Goal: Task Accomplishment & Management: Use online tool/utility

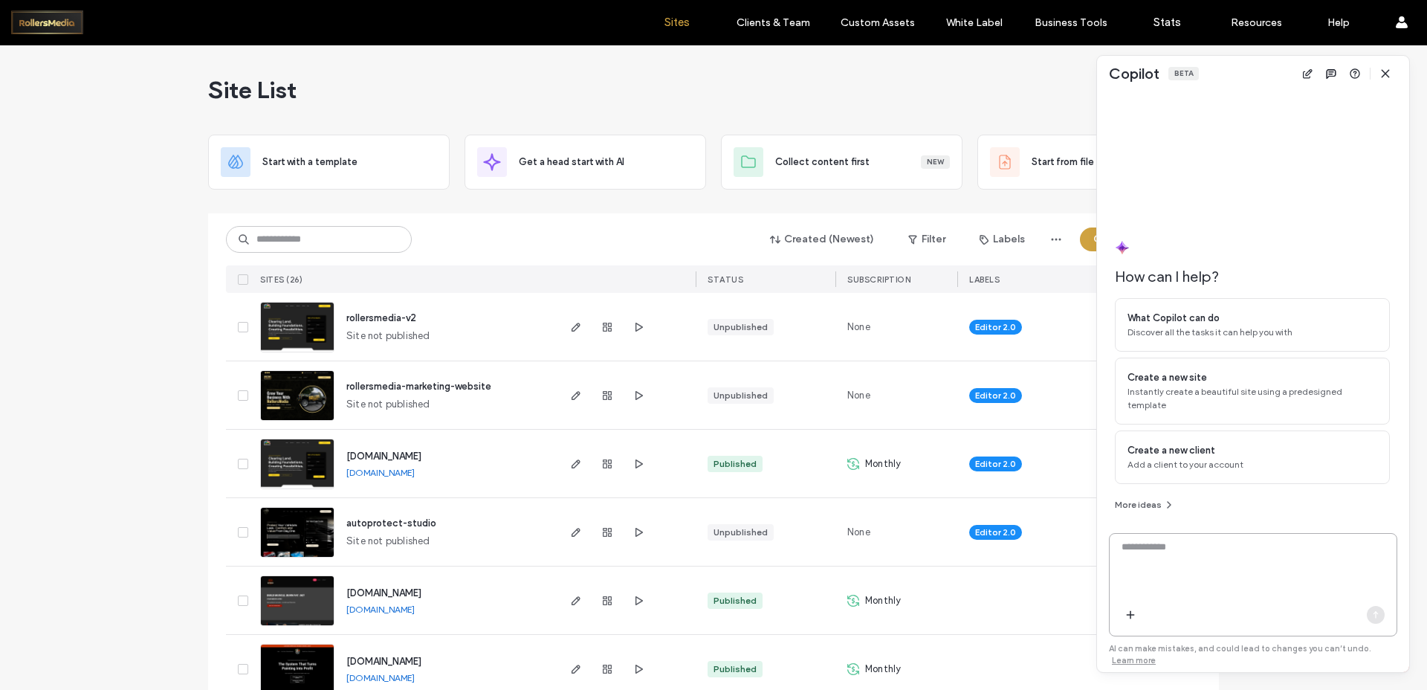
click at [1160, 579] on textarea at bounding box center [1253, 569] width 287 height 58
click at [1397, 73] on span "button" at bounding box center [1386, 74] width 24 height 24
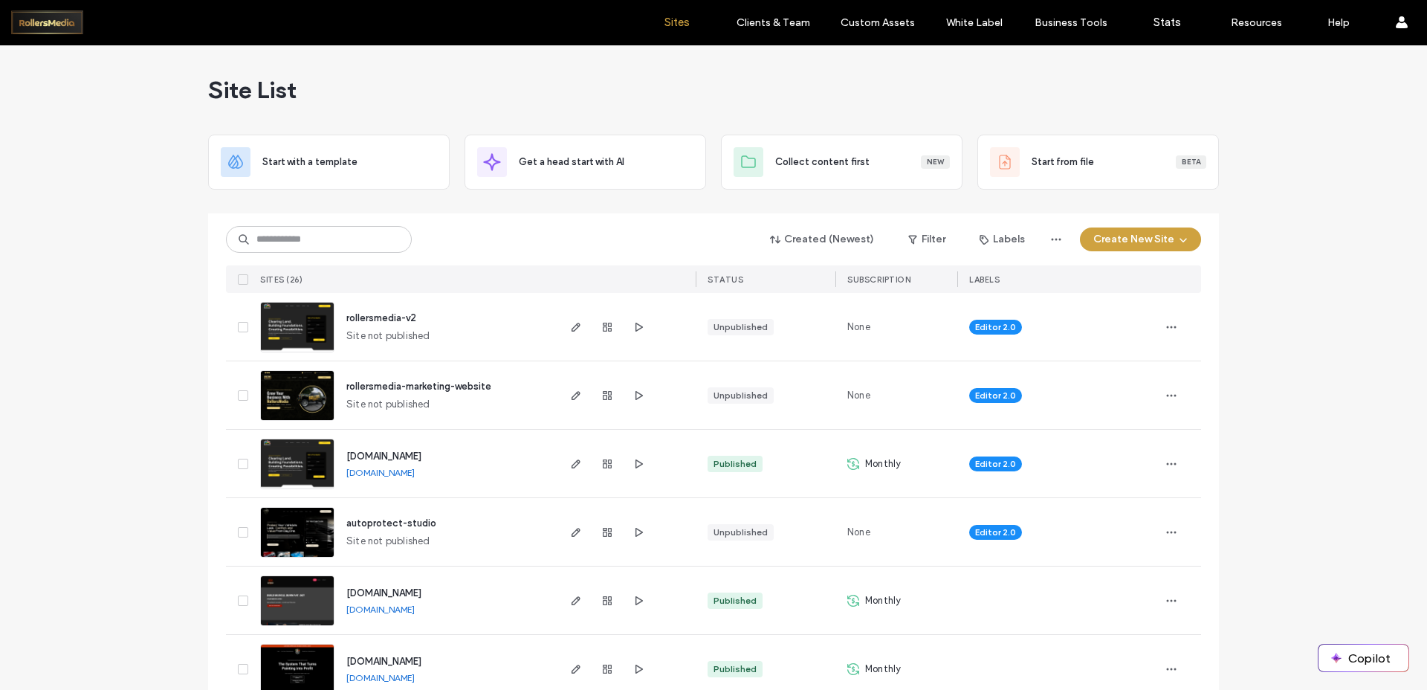
click at [633, 394] on icon "button" at bounding box center [639, 395] width 12 height 12
click at [572, 398] on use "button" at bounding box center [576, 395] width 9 height 9
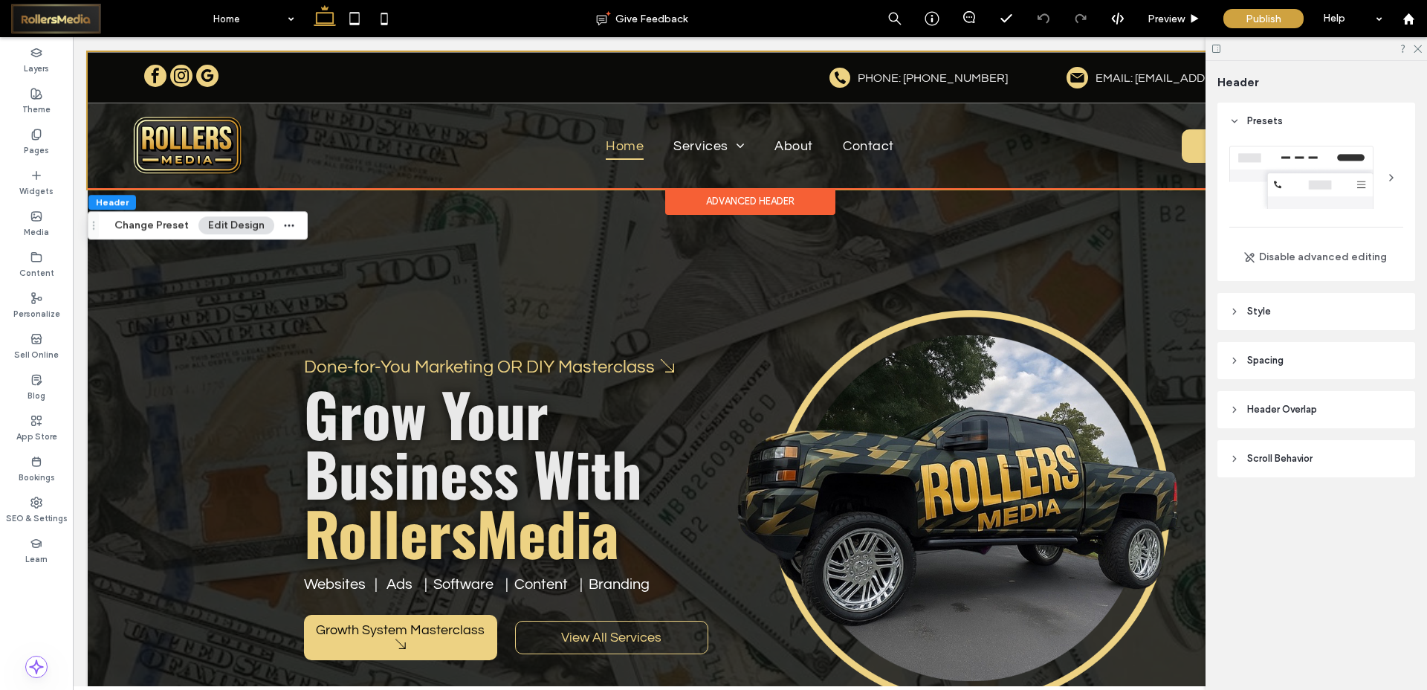
click at [1278, 317] on header "Style" at bounding box center [1317, 311] width 198 height 37
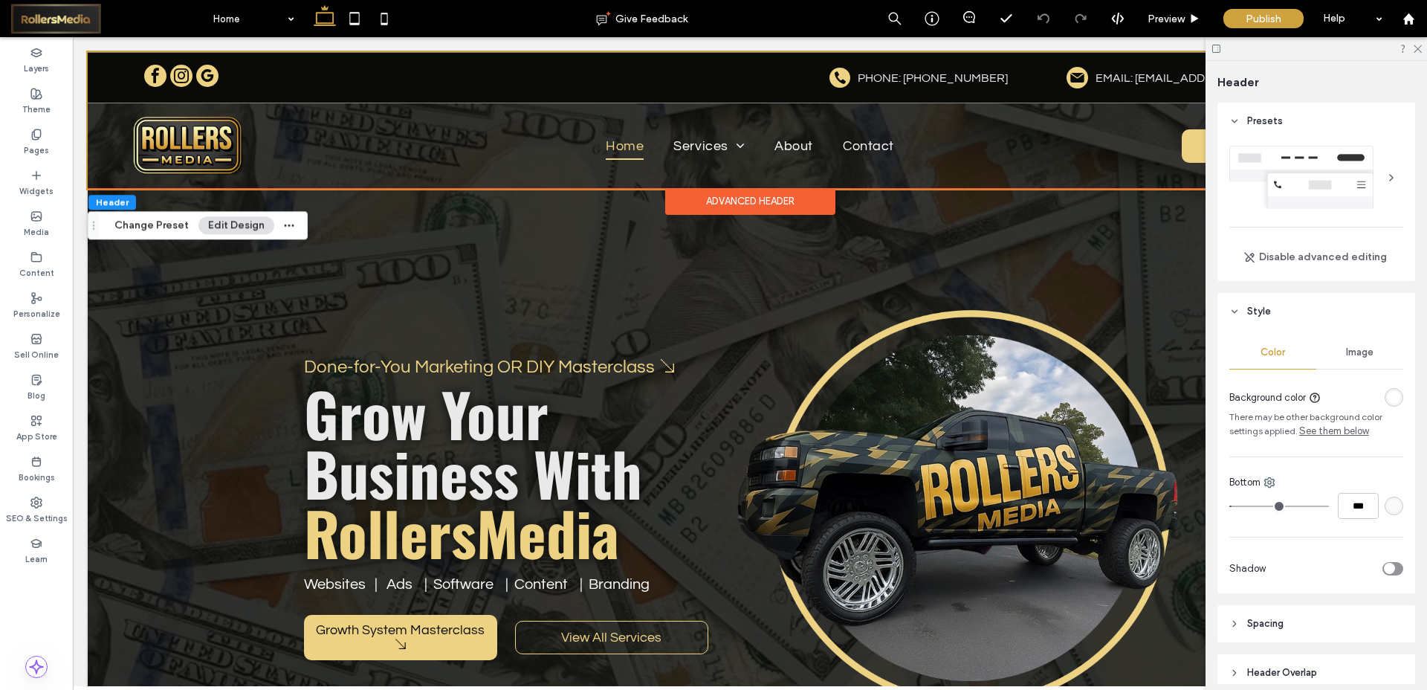
click at [1278, 317] on header "Style" at bounding box center [1317, 311] width 198 height 37
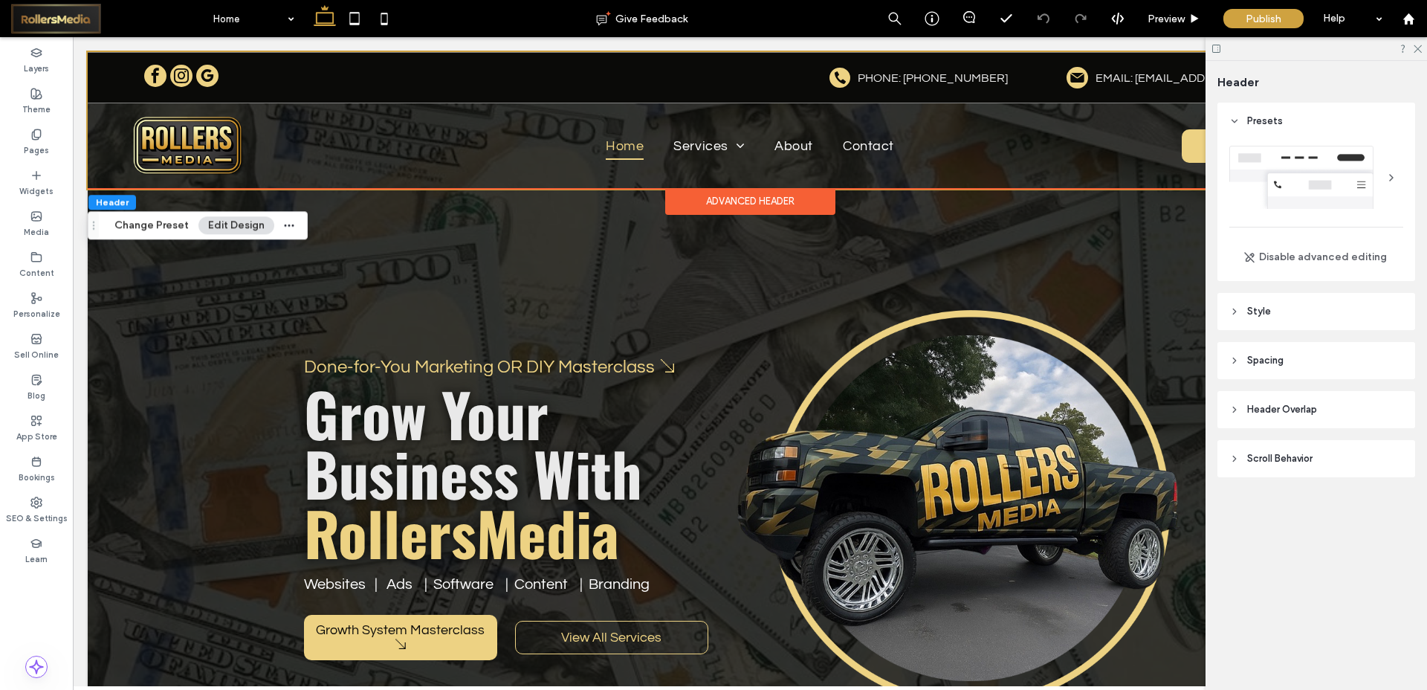
click at [1414, 45] on icon at bounding box center [1417, 48] width 10 height 10
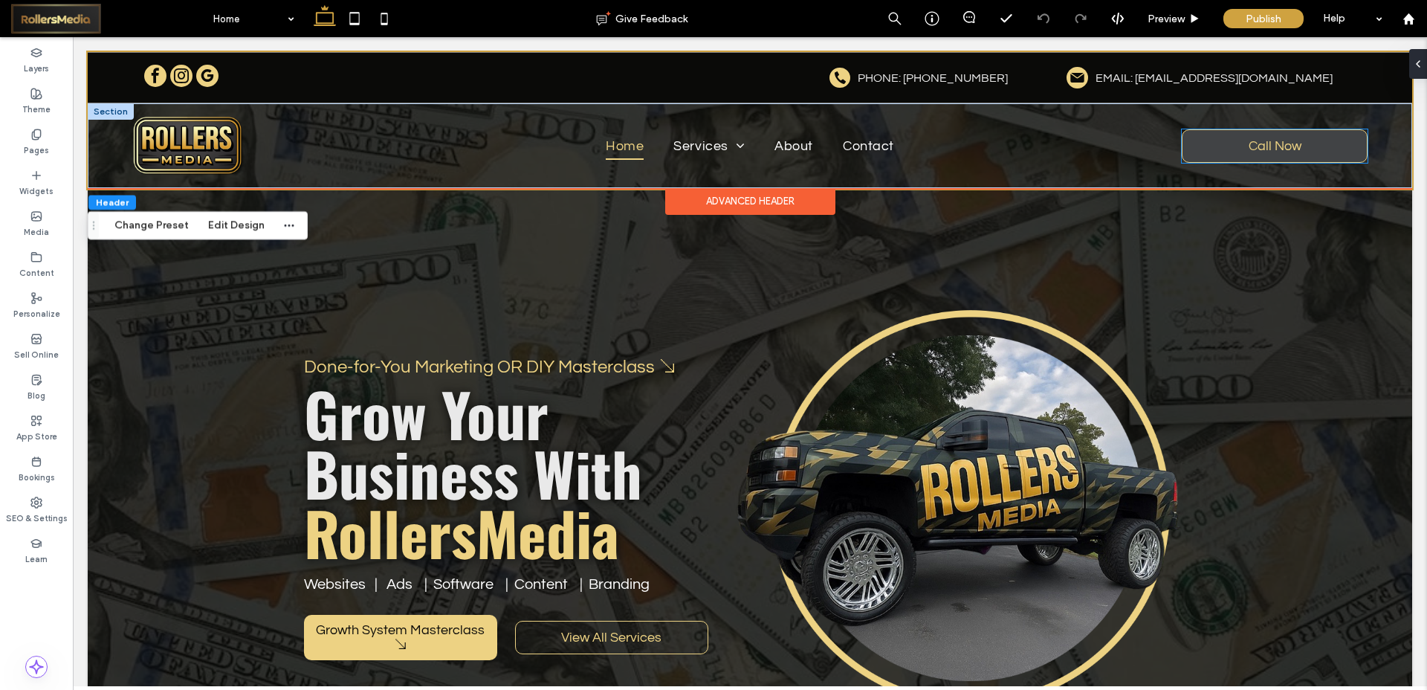
click at [1192, 149] on link "Call Now" at bounding box center [1275, 145] width 186 height 33
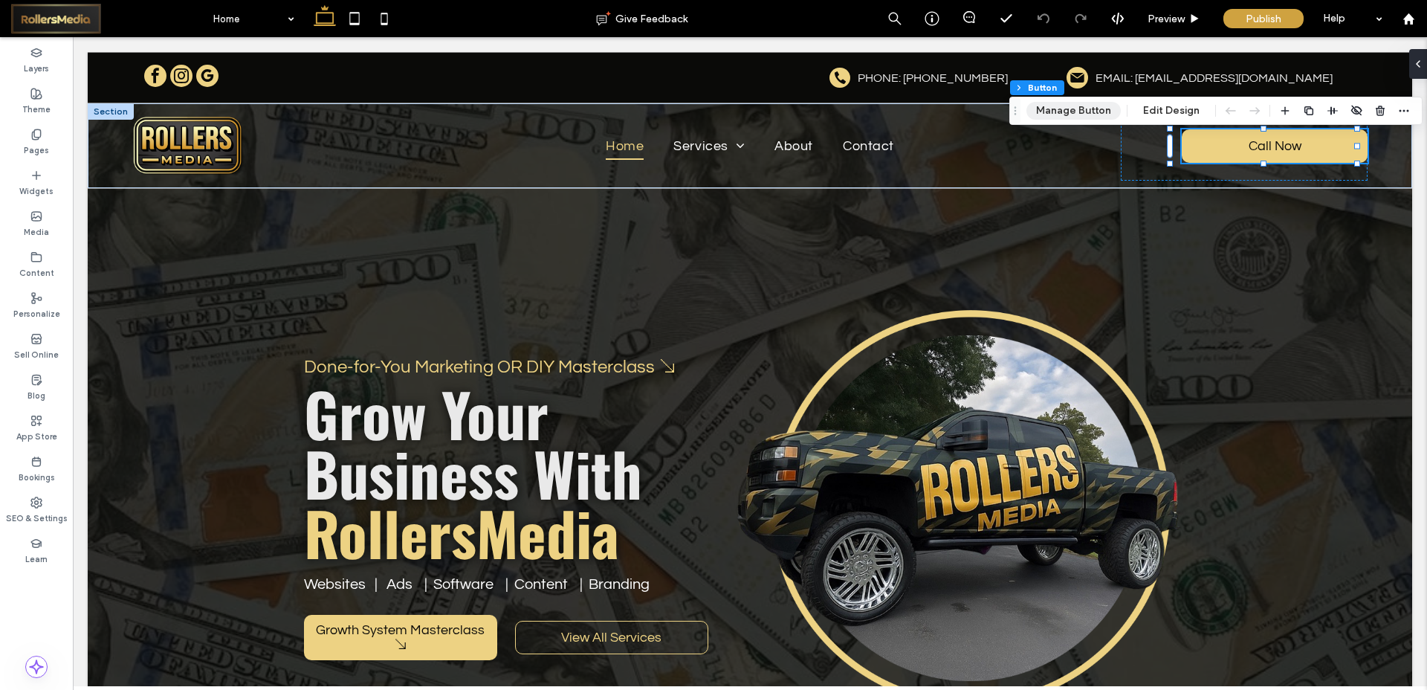
click at [1083, 114] on button "Manage Button" at bounding box center [1073, 111] width 94 height 18
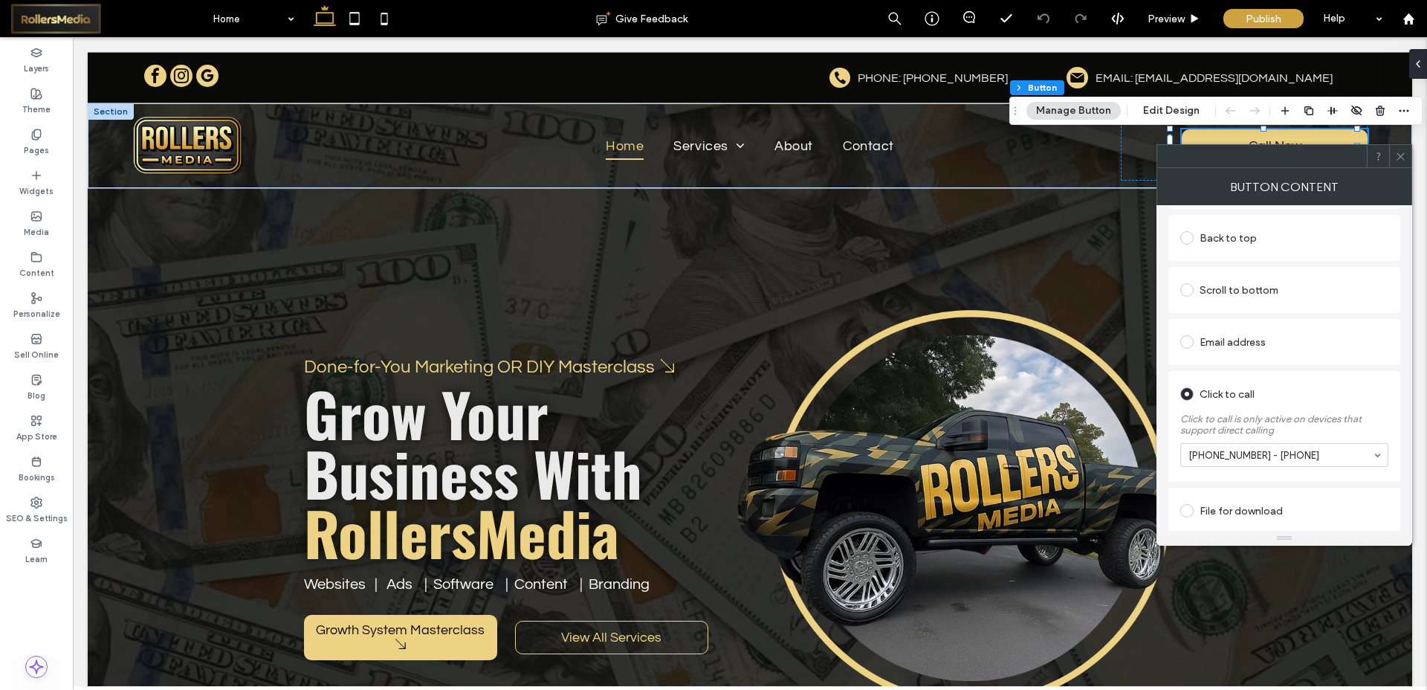
scroll to position [359, 0]
click at [1400, 151] on icon at bounding box center [1400, 156] width 11 height 11
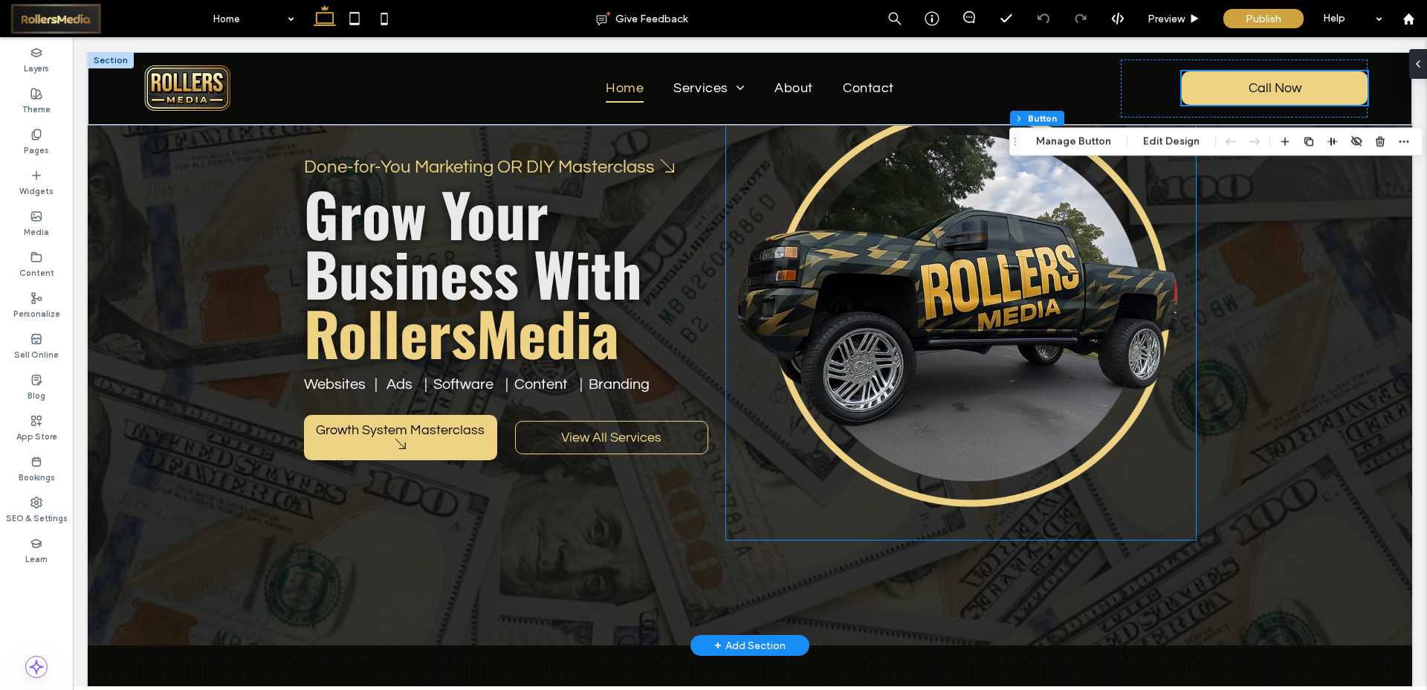
scroll to position [0, 0]
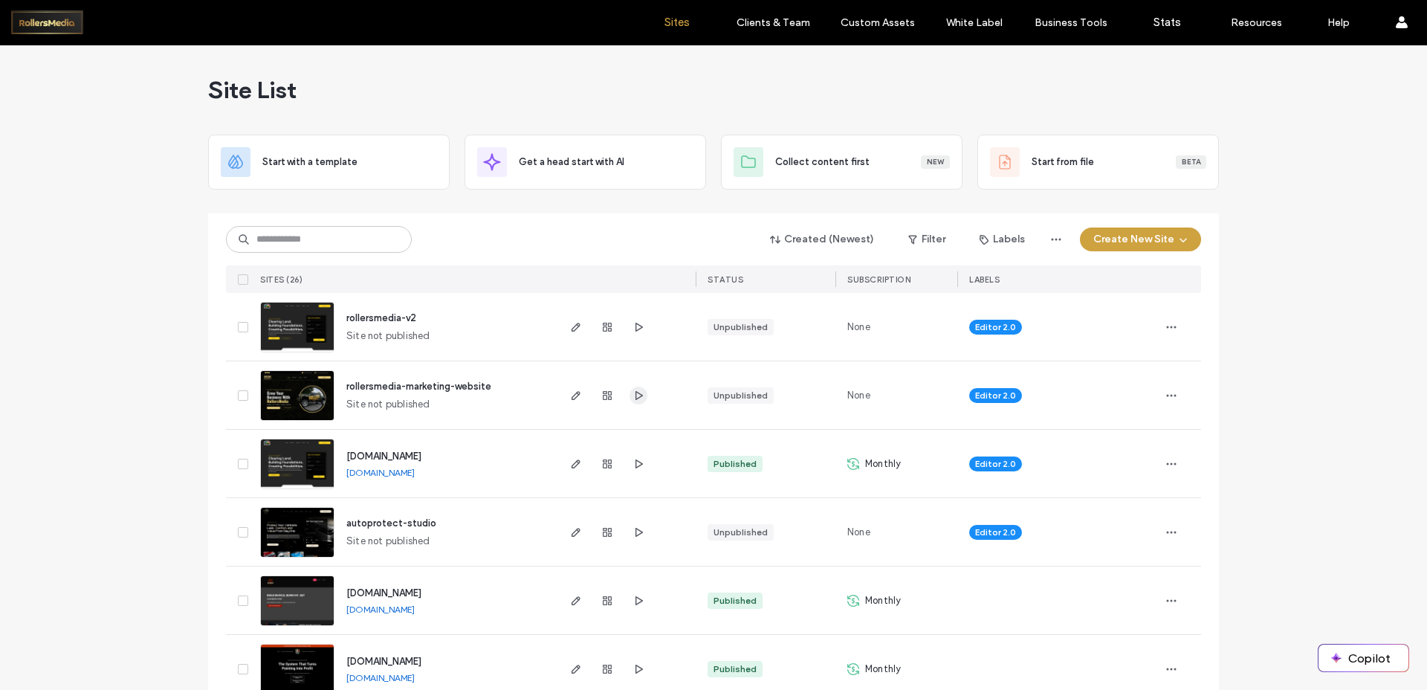
click at [636, 397] on use "button" at bounding box center [639, 394] width 7 height 9
